Goal: Task Accomplishment & Management: Use online tool/utility

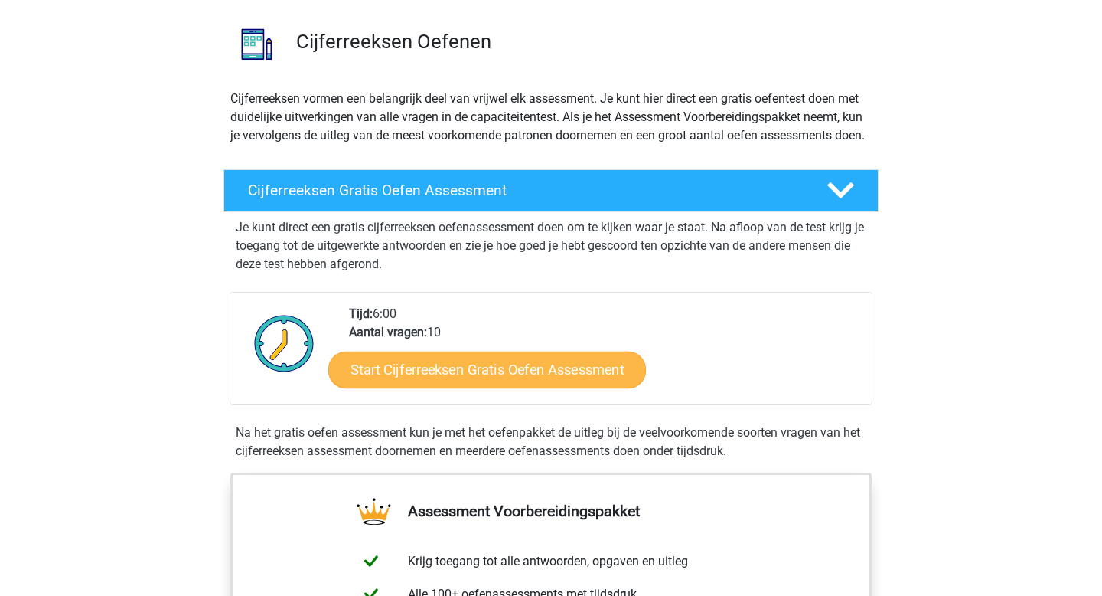
scroll to position [224, 0]
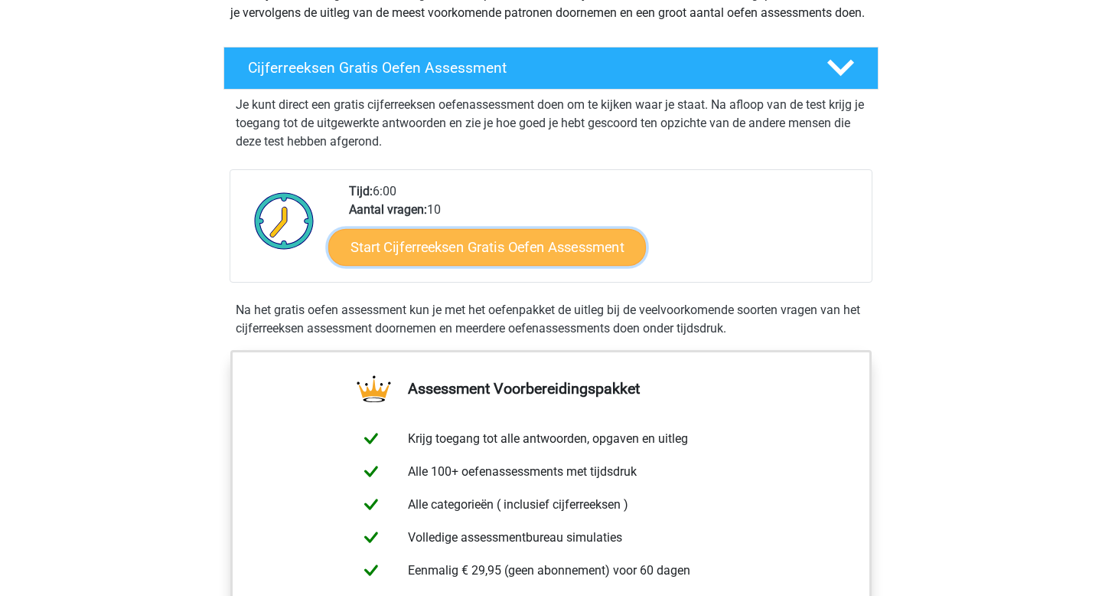
click at [562, 263] on link "Start Cijferreeksen Gratis Oefen Assessment" at bounding box center [487, 246] width 318 height 37
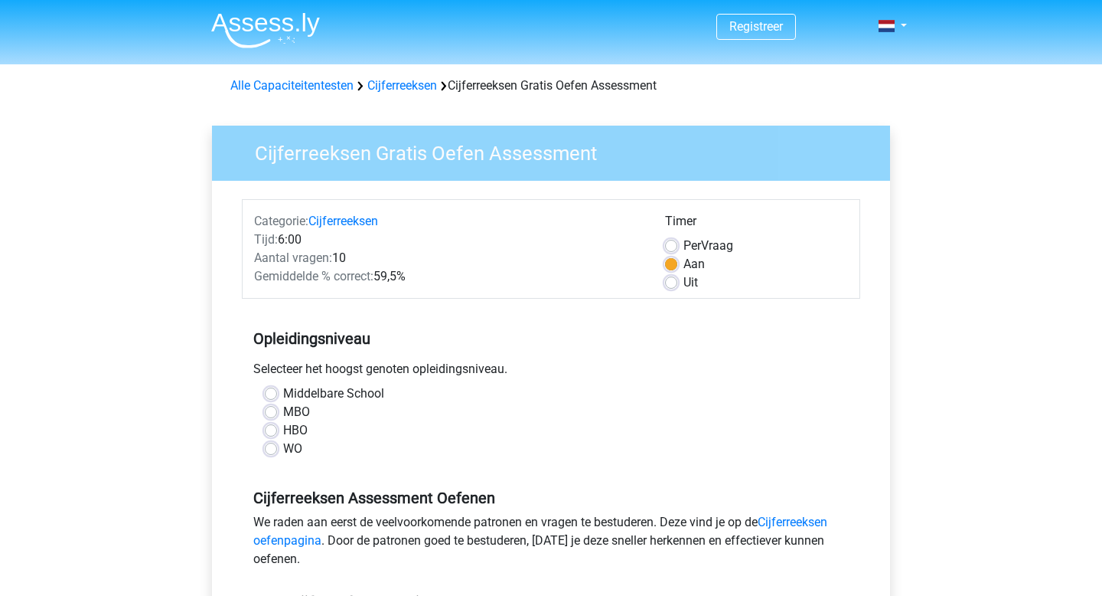
click at [283, 430] on label "HBO" at bounding box center [295, 430] width 24 height 18
click at [268, 430] on input "HBO" at bounding box center [271, 428] width 12 height 15
radio input "true"
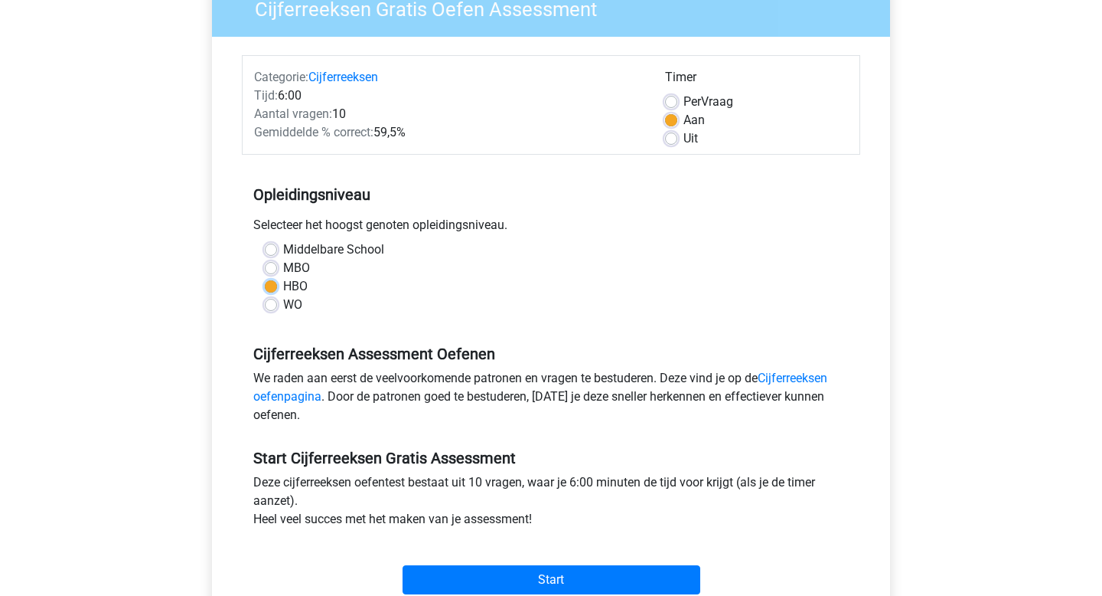
scroll to position [175, 0]
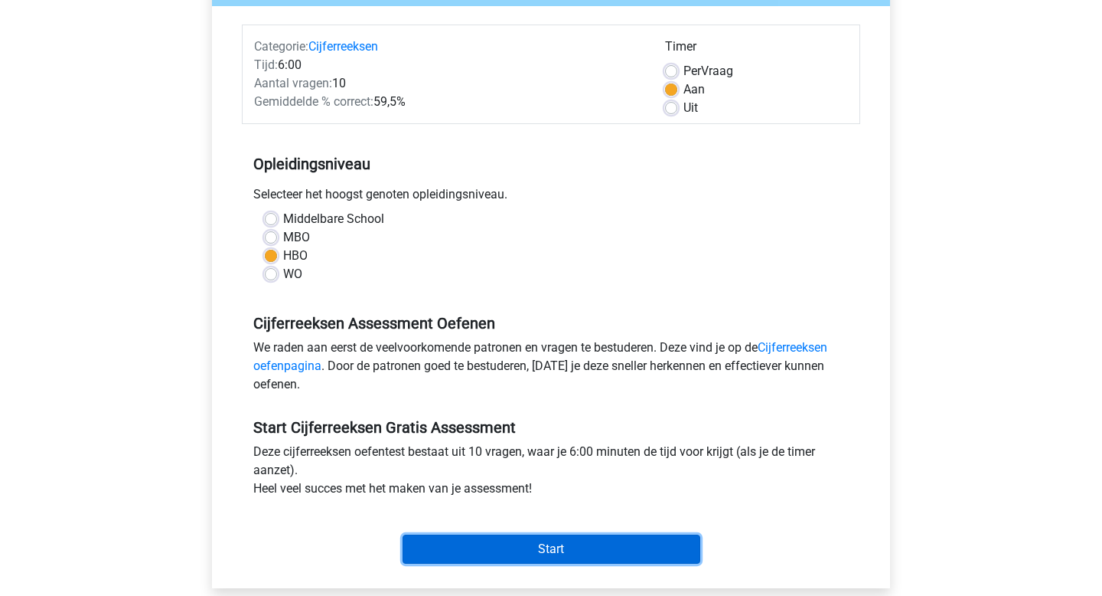
click at [565, 543] on input "Start" at bounding box center [552, 548] width 298 height 29
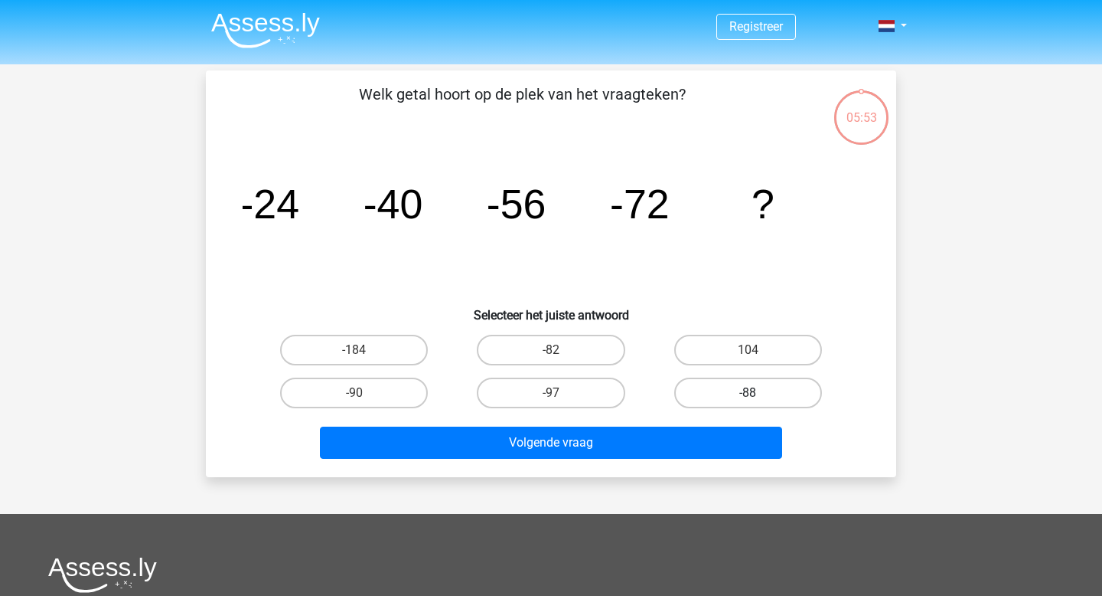
click at [726, 396] on label "-88" at bounding box center [748, 392] width 148 height 31
click at [748, 396] on input "-88" at bounding box center [753, 398] width 10 height 10
radio input "true"
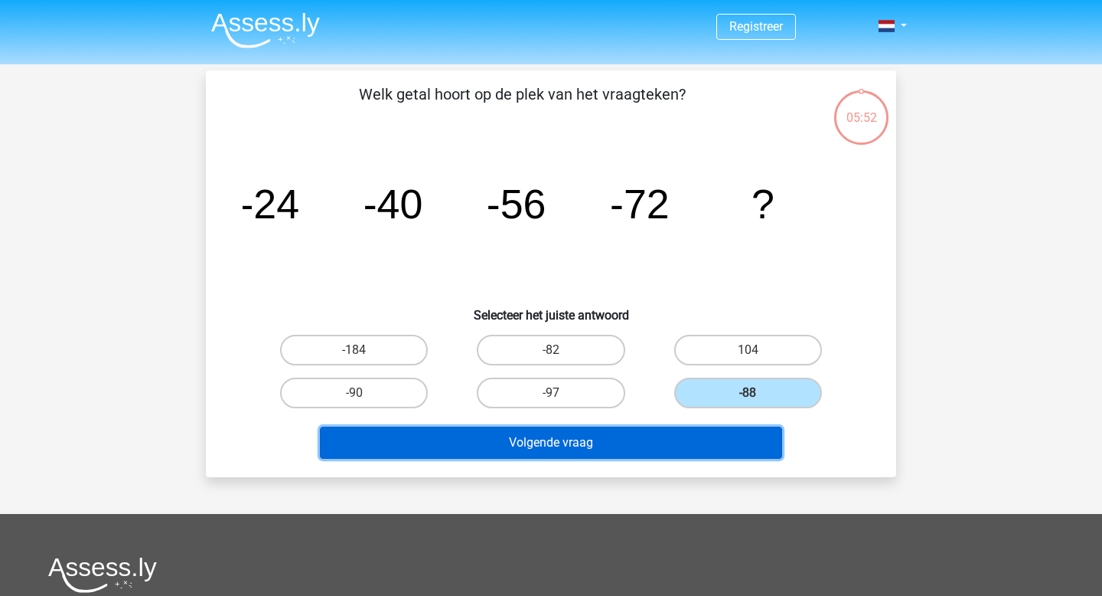
click at [694, 444] on button "Volgende vraag" at bounding box center [551, 442] width 463 height 32
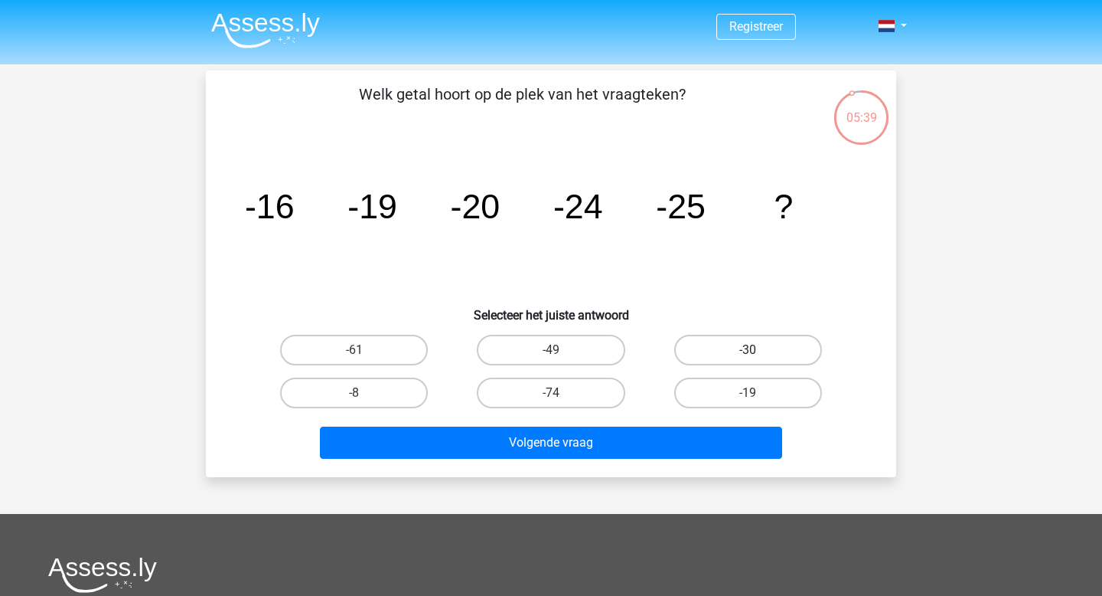
click at [723, 345] on label "-30" at bounding box center [748, 350] width 148 height 31
click at [748, 350] on input "-30" at bounding box center [753, 355] width 10 height 10
radio input "true"
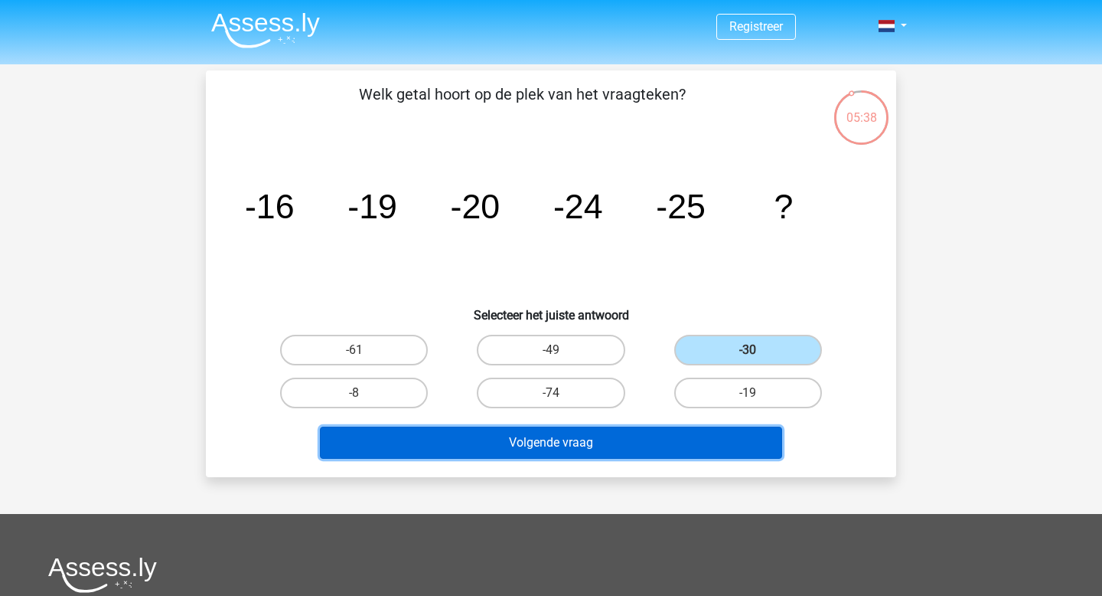
click at [656, 438] on button "Volgende vraag" at bounding box center [551, 442] width 463 height 32
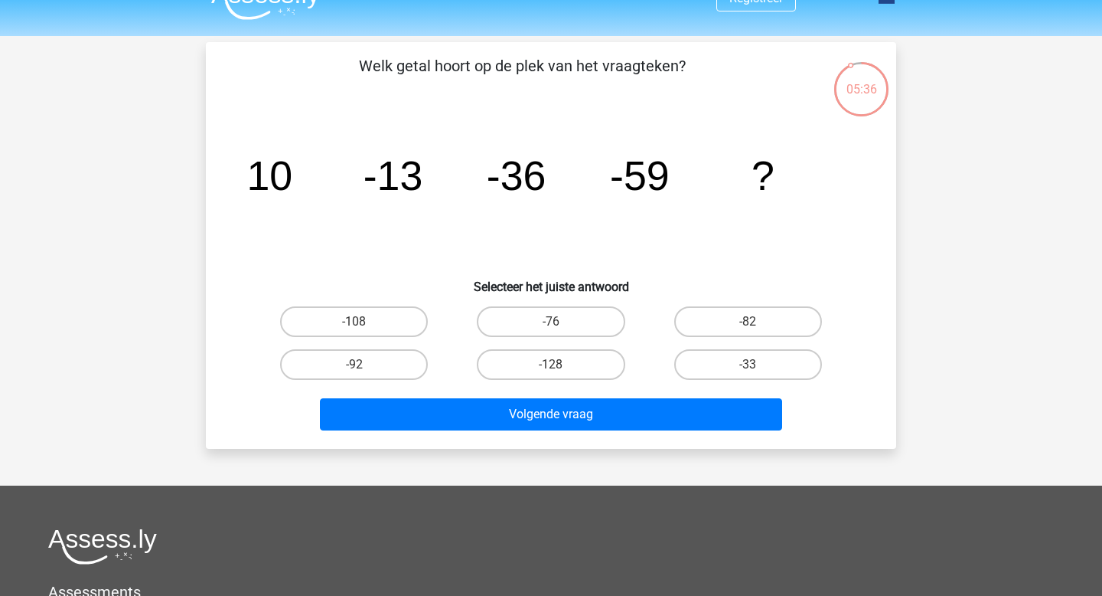
scroll to position [24, 0]
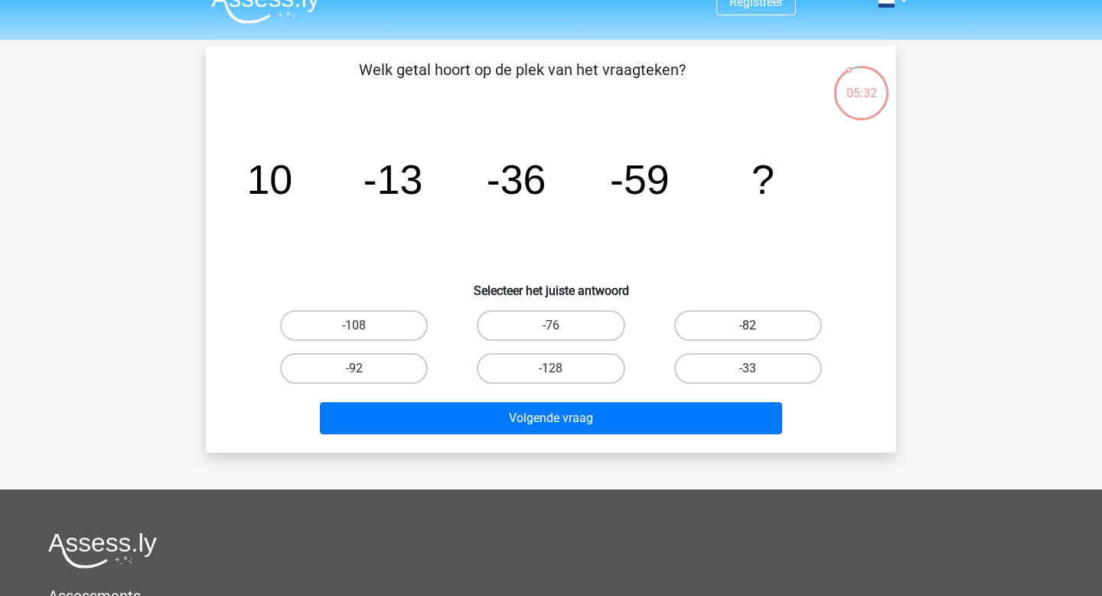
click at [739, 327] on label "-82" at bounding box center [748, 325] width 148 height 31
click at [748, 327] on input "-82" at bounding box center [753, 330] width 10 height 10
radio input "true"
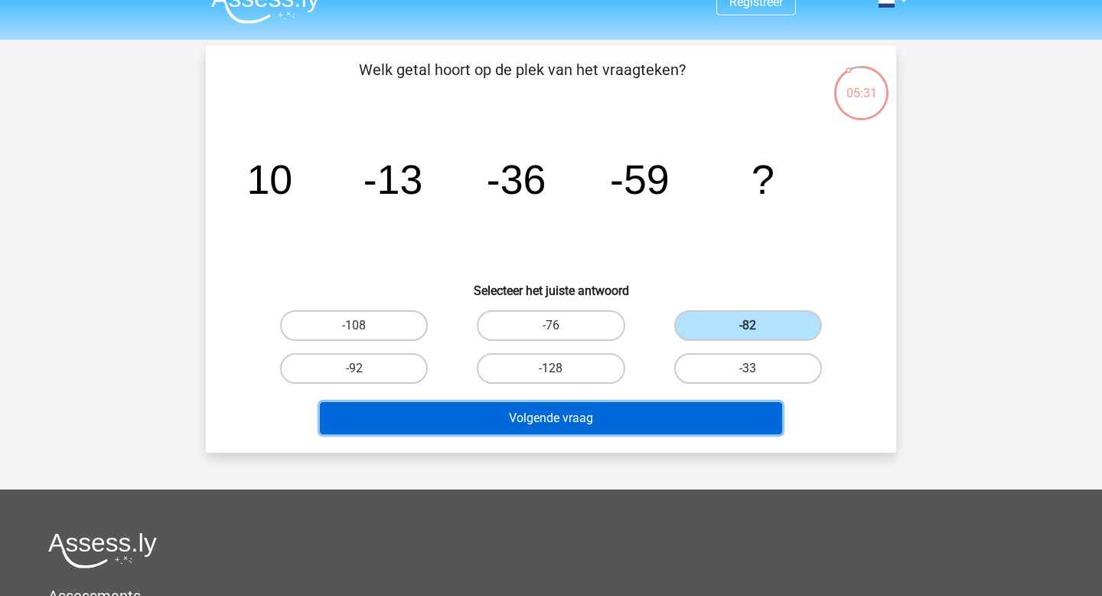
click at [698, 419] on button "Volgende vraag" at bounding box center [551, 418] width 463 height 32
